Goal: Task Accomplishment & Management: Manage account settings

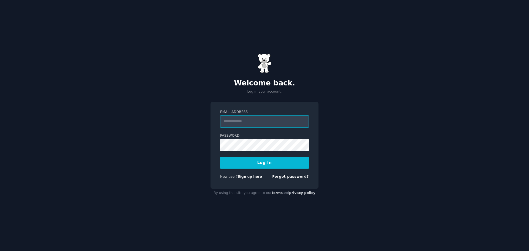
click at [251, 120] on input "Email Address" at bounding box center [264, 121] width 89 height 12
type input "**********"
click at [268, 168] on button "Log In" at bounding box center [264, 163] width 89 height 12
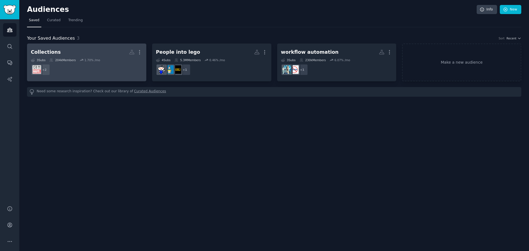
click at [101, 51] on h2 "Collections More" at bounding box center [87, 52] width 112 height 10
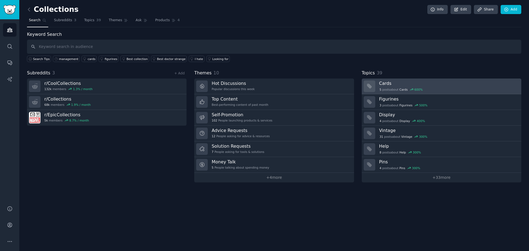
click at [467, 80] on link "Cards 5 post s about Cards 600 %" at bounding box center [441, 86] width 159 height 16
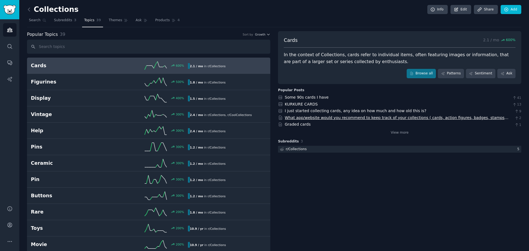
click at [408, 116] on link "What app/website would you recommend to keep track of your collections ( cards,…" at bounding box center [397, 120] width 224 height 10
click at [27, 10] on icon at bounding box center [29, 10] width 6 height 6
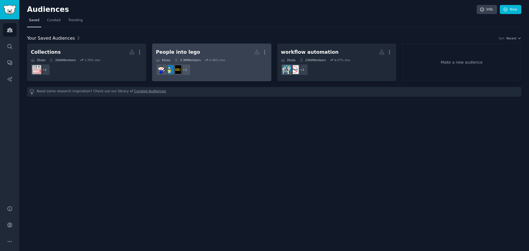
click at [205, 48] on h2 "People into lego More" at bounding box center [212, 52] width 112 height 10
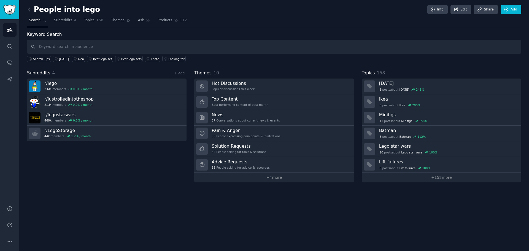
click at [29, 9] on icon at bounding box center [29, 10] width 6 height 6
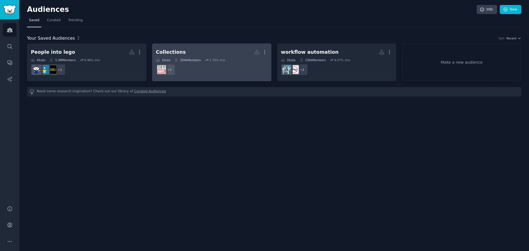
click at [219, 48] on h2 "Collections Custom Audience More" at bounding box center [212, 52] width 112 height 10
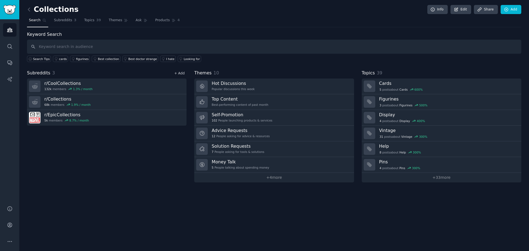
click at [181, 72] on link "+ Add" at bounding box center [179, 73] width 10 height 4
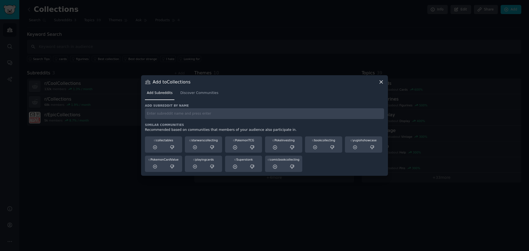
click at [178, 116] on input "text" at bounding box center [264, 113] width 239 height 11
paste input "r/TreasureHunting"
type input "r/TreasureHunting"
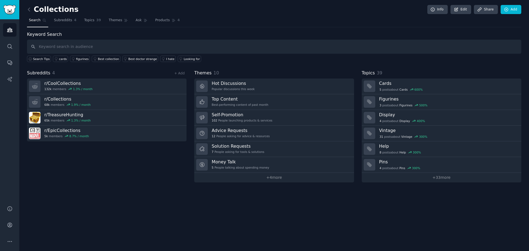
click at [183, 71] on div "+ Add" at bounding box center [179, 73] width 14 height 6
click at [180, 74] on link "+ Add" at bounding box center [179, 73] width 10 height 4
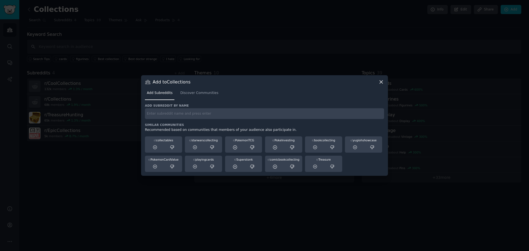
click at [243, 116] on input "text" at bounding box center [264, 113] width 239 height 11
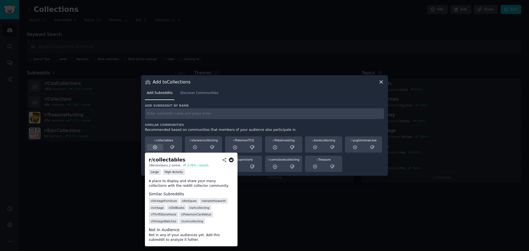
click at [154, 145] on icon at bounding box center [155, 147] width 5 height 5
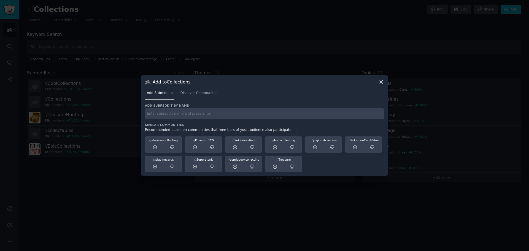
click at [194, 115] on input "text" at bounding box center [264, 113] width 239 height 11
paste input "r/MetalDetecting"
type input "r/MetalDetecting"
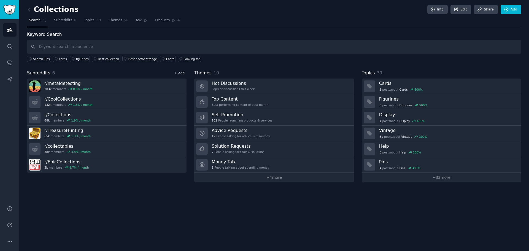
click at [177, 72] on link "+ Add" at bounding box center [179, 73] width 10 height 4
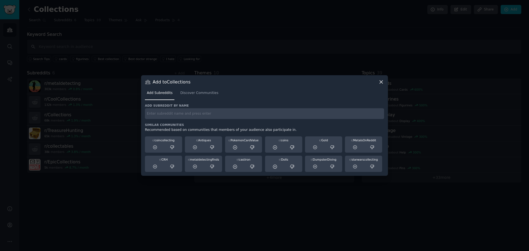
click at [173, 121] on div "Add subreddit by name Similar Communities Recommended based on communities that…" at bounding box center [264, 138] width 239 height 69
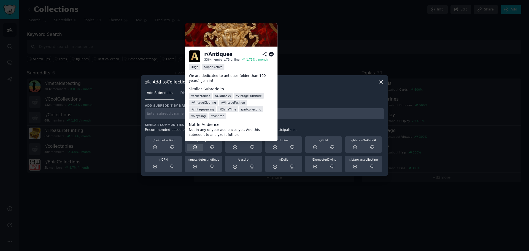
click at [195, 146] on icon at bounding box center [194, 147] width 5 height 5
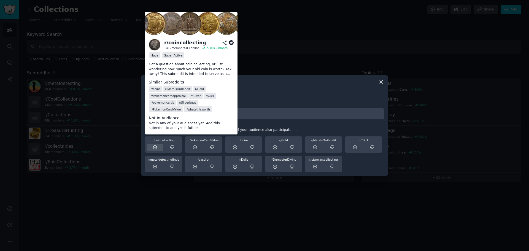
click at [153, 147] on icon at bounding box center [155, 147] width 5 height 5
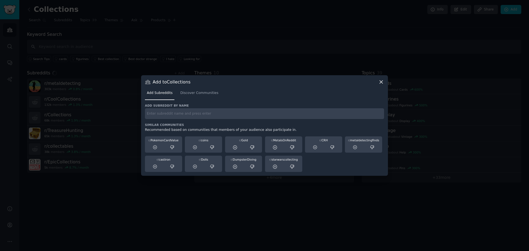
click at [138, 232] on div at bounding box center [264, 125] width 529 height 251
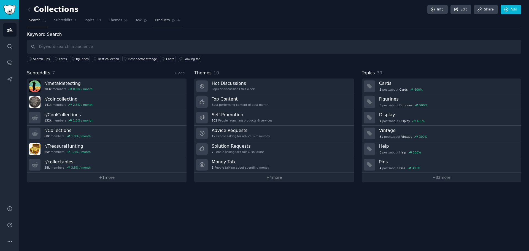
click at [172, 21] on icon at bounding box center [174, 20] width 4 height 4
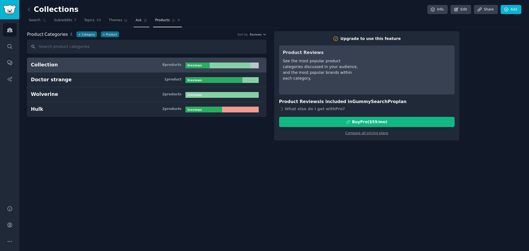
click at [135, 18] on span "Ask" at bounding box center [138, 20] width 6 height 5
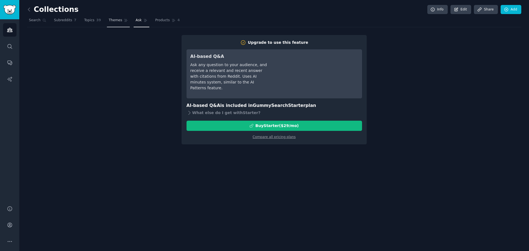
click at [114, 23] on span "Themes" at bounding box center [115, 20] width 13 height 5
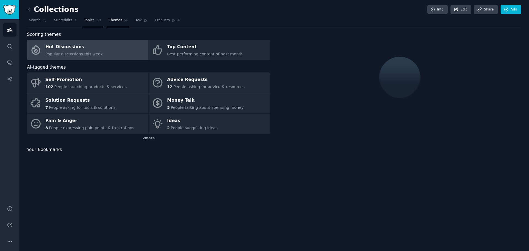
click at [89, 23] on span "Topics" at bounding box center [89, 20] width 10 height 5
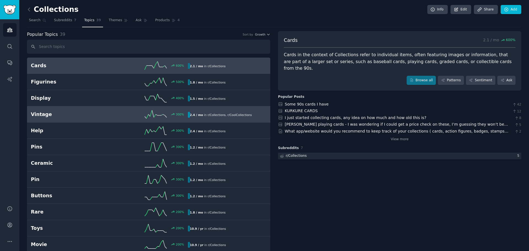
click at [88, 115] on h2 "Vintage" at bounding box center [70, 114] width 78 height 7
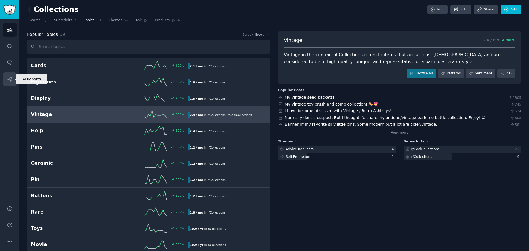
click at [6, 83] on link "AI Reports" at bounding box center [9, 78] width 13 height 13
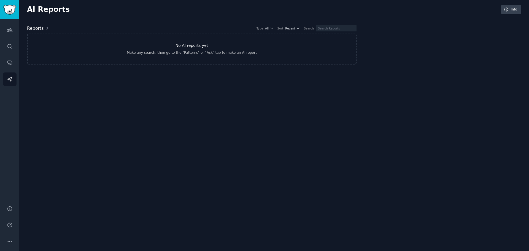
click at [188, 45] on h3 "No AI reports yet" at bounding box center [191, 46] width 33 height 6
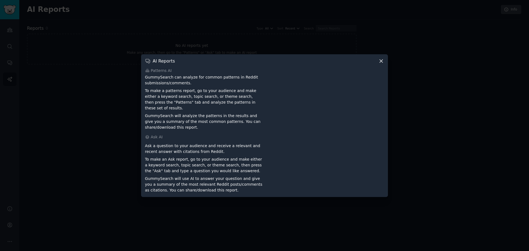
click at [379, 63] on icon at bounding box center [381, 61] width 6 height 6
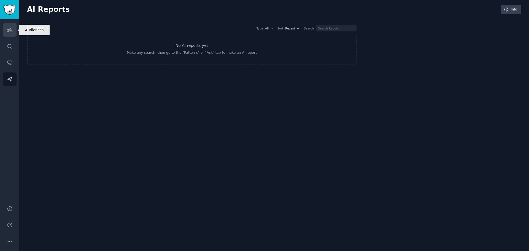
click at [12, 28] on icon "Sidebar" at bounding box center [10, 30] width 6 height 6
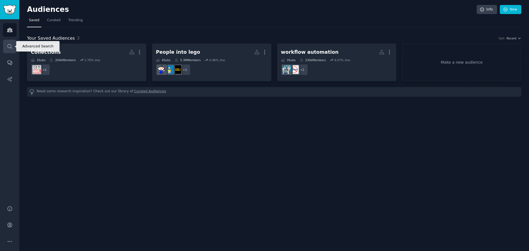
click at [10, 46] on icon "Sidebar" at bounding box center [10, 47] width 6 height 6
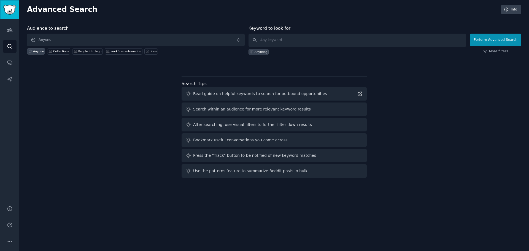
click at [12, 12] on img "Sidebar" at bounding box center [9, 10] width 13 height 10
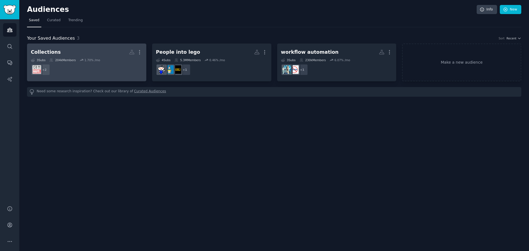
click at [101, 51] on h2 "Collections More" at bounding box center [87, 52] width 112 height 10
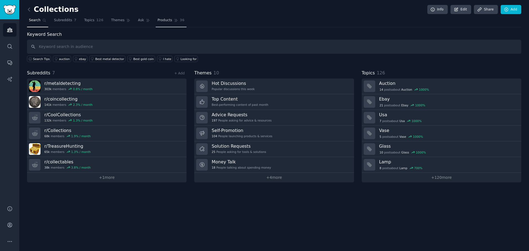
click at [162, 21] on span "Products" at bounding box center [165, 20] width 15 height 5
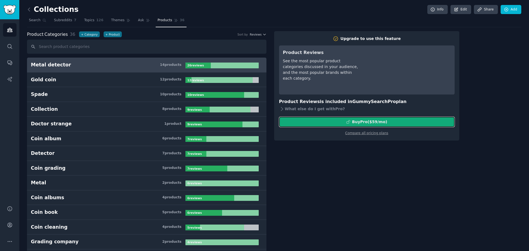
click at [371, 122] on div "Buy Pro ($ 59 /mo )" at bounding box center [369, 122] width 35 height 6
